Goal: Task Accomplishment & Management: Manage account settings

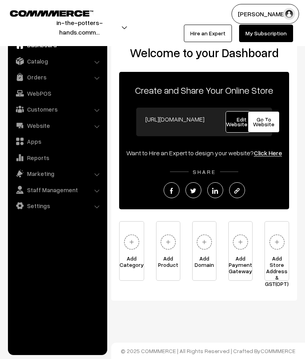
click at [239, 125] on span "Edit Website" at bounding box center [241, 122] width 31 height 12
click at [268, 121] on span "Go To Website" at bounding box center [263, 122] width 21 height 12
click at [45, 61] on link "Catalog" at bounding box center [57, 61] width 95 height 14
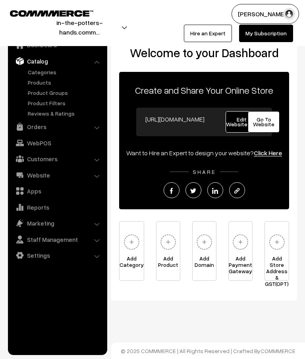
click at [50, 69] on link "Categories" at bounding box center [65, 72] width 79 height 8
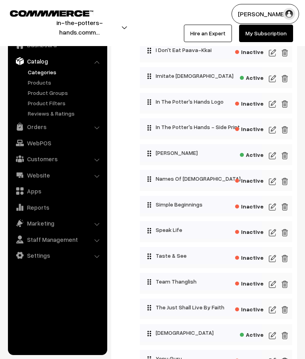
scroll to position [449, 0]
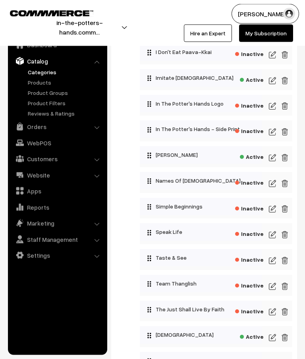
click at [273, 80] on img at bounding box center [272, 81] width 7 height 10
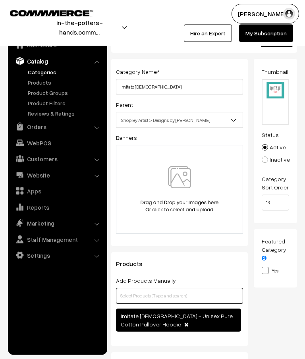
click at [188, 299] on input "text" at bounding box center [179, 297] width 127 height 16
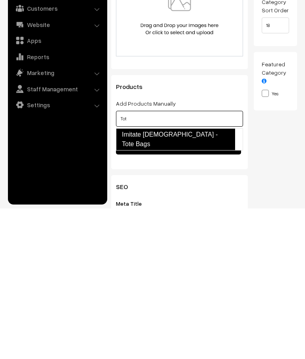
click at [193, 279] on link "Imitate God - Tote Bags" at bounding box center [175, 290] width 119 height 22
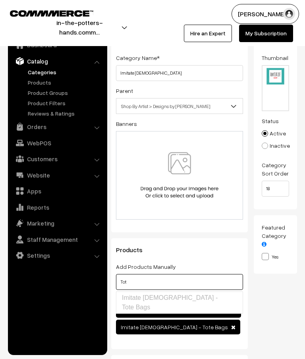
scroll to position [0, 0]
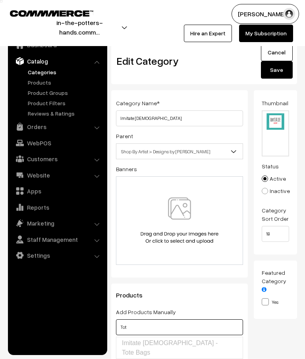
type input "Tot"
click at [278, 70] on button "Save" at bounding box center [277, 69] width 32 height 17
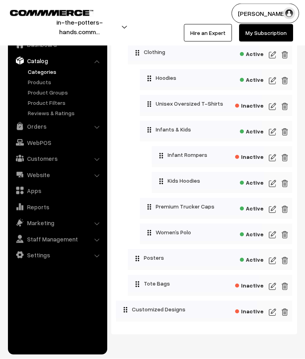
scroll to position [835, 0]
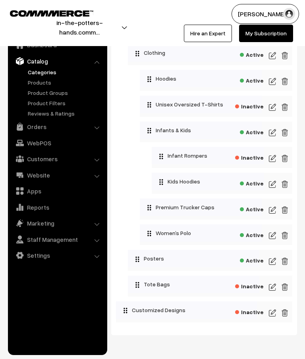
click at [250, 290] on span "Inactive" at bounding box center [249, 286] width 29 height 10
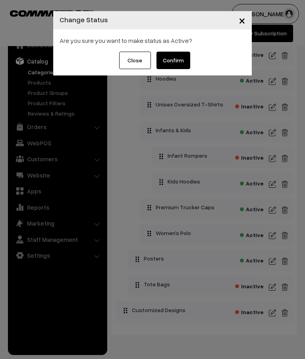
click at [175, 58] on button "Confirm" at bounding box center [174, 60] width 34 height 17
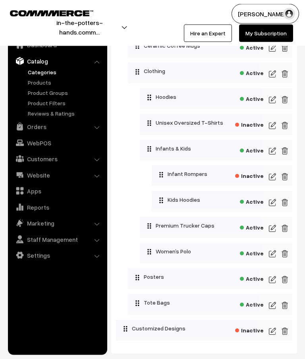
scroll to position [817, 0]
click at [273, 307] on img at bounding box center [272, 306] width 7 height 10
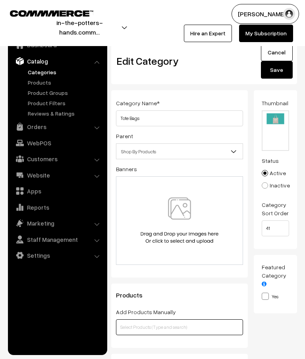
click at [203, 326] on input "text" at bounding box center [179, 328] width 127 height 16
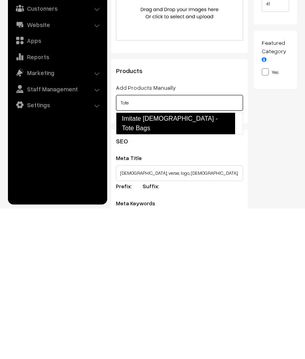
click at [200, 263] on link "Imitate God - Tote Bags" at bounding box center [175, 274] width 119 height 22
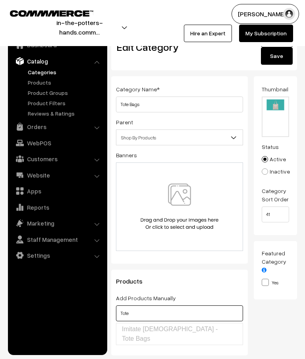
scroll to position [0, 0]
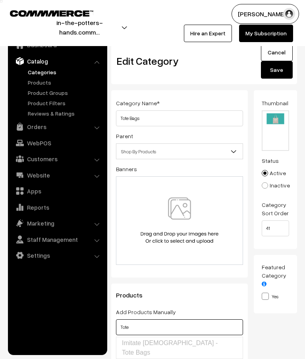
type input "Tote"
click at [276, 72] on button "Save" at bounding box center [277, 69] width 32 height 17
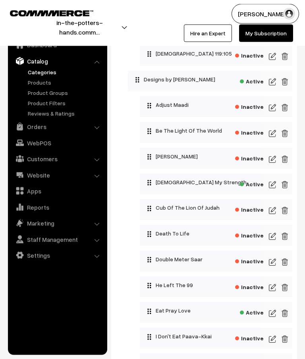
scroll to position [165, 0]
click at [272, 316] on img at bounding box center [272, 314] width 7 height 10
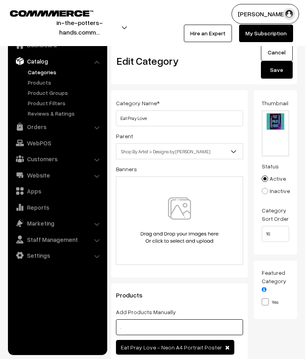
scroll to position [111, 0]
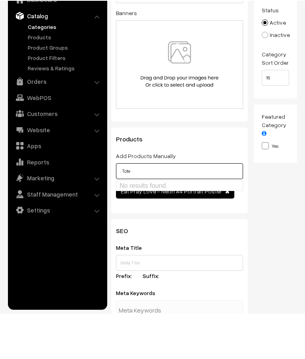
click at [165, 209] on input ". Tote" at bounding box center [179, 217] width 127 height 16
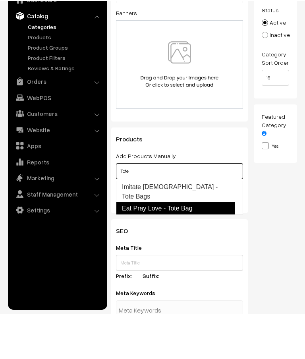
click at [177, 248] on link "Eat Pray Love - Tote Bag" at bounding box center [175, 254] width 119 height 13
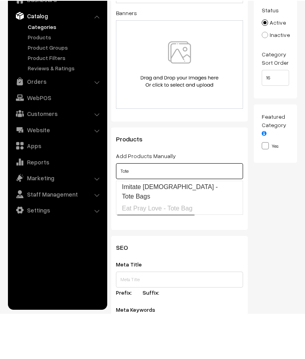
type input "Tote"
click at [225, 229] on div "Eat Pray Love - Neon A4 Portrait Poster Eat Pray Love - Tote Bag" at bounding box center [179, 245] width 127 height 33
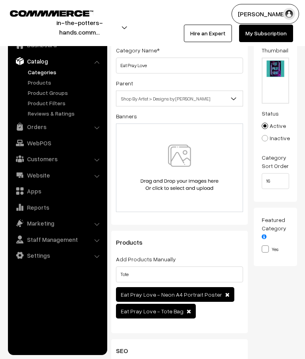
scroll to position [0, 0]
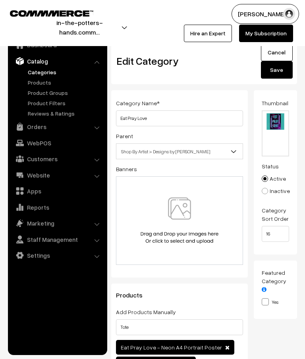
click at [282, 70] on button "Save" at bounding box center [277, 69] width 32 height 17
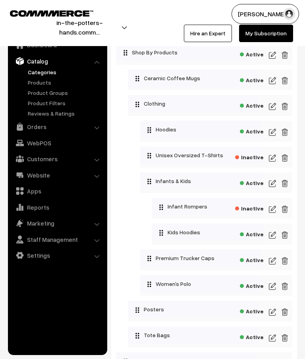
scroll to position [835, 0]
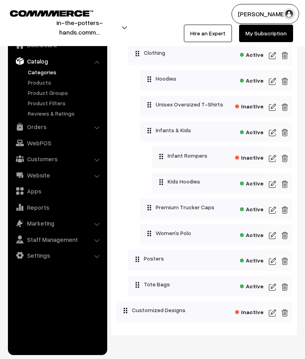
click at [273, 292] on img at bounding box center [272, 288] width 7 height 10
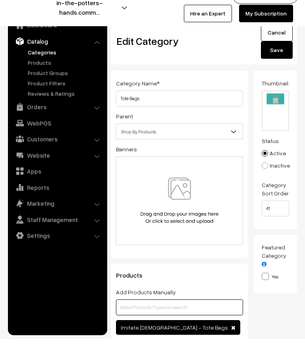
scroll to position [127, 0]
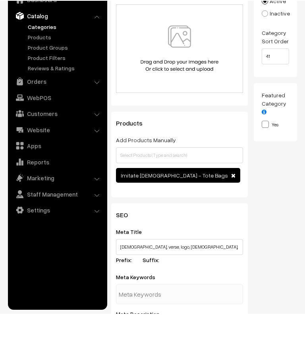
click at [143, 181] on label "Add Products Manually" at bounding box center [146, 185] width 60 height 8
click at [0, 0] on input "Add Products Manually" at bounding box center [0, 0] width 0 height 0
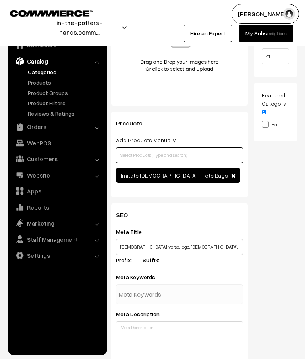
click at [136, 159] on input "text" at bounding box center [179, 156] width 127 height 16
click at [140, 153] on input "text" at bounding box center [179, 156] width 127 height 16
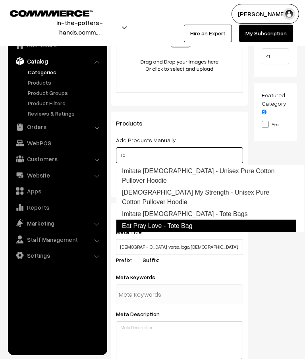
click at [141, 220] on link "Eat Pray Love - Tote Bag" at bounding box center [206, 226] width 181 height 13
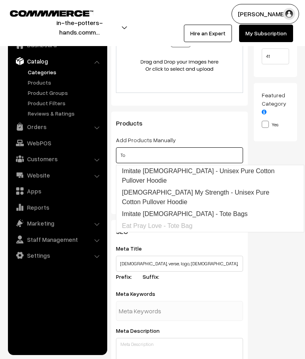
type input "To"
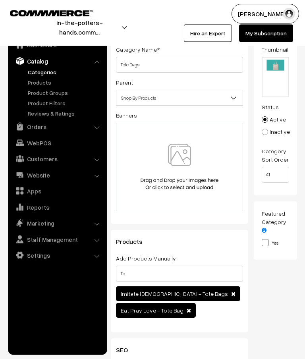
scroll to position [0, 0]
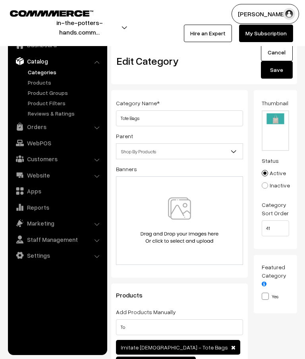
click at [274, 72] on button "Save" at bounding box center [277, 69] width 32 height 17
